Goal: Transaction & Acquisition: Purchase product/service

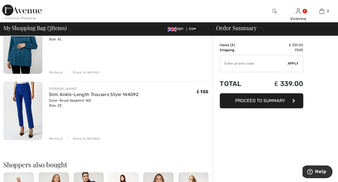
scroll to position [139, 0]
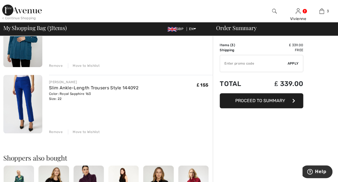
click at [251, 100] on span "Proceed to Summary" at bounding box center [260, 100] width 50 height 5
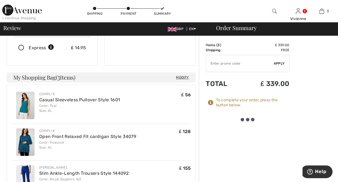
scroll to position [139, 0]
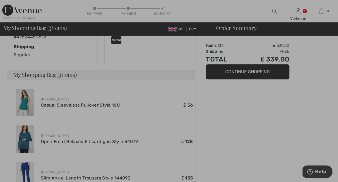
scroll to position [195, 0]
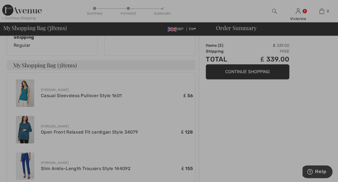
click at [246, 72] on div at bounding box center [169, 91] width 338 height 182
click at [296, 13] on div at bounding box center [169, 91] width 338 height 182
click at [305, 11] on div at bounding box center [169, 91] width 338 height 182
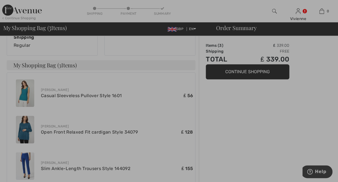
click at [317, 60] on div at bounding box center [169, 91] width 338 height 182
click at [259, 70] on div at bounding box center [169, 91] width 338 height 182
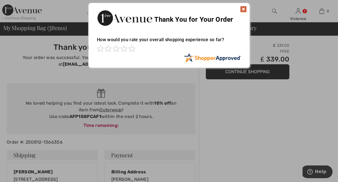
click at [234, 84] on div at bounding box center [169, 91] width 338 height 182
click at [245, 8] on img at bounding box center [243, 9] width 7 height 7
